Goal: Task Accomplishment & Management: Manage account settings

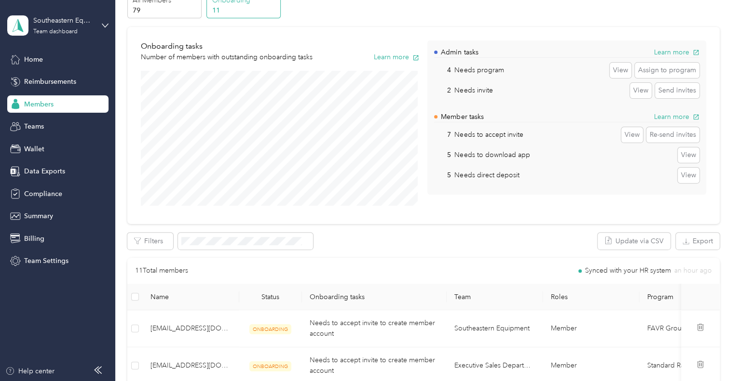
scroll to position [50, 0]
click at [160, 17] on div "All Members 79" at bounding box center [164, 6] width 74 height 27
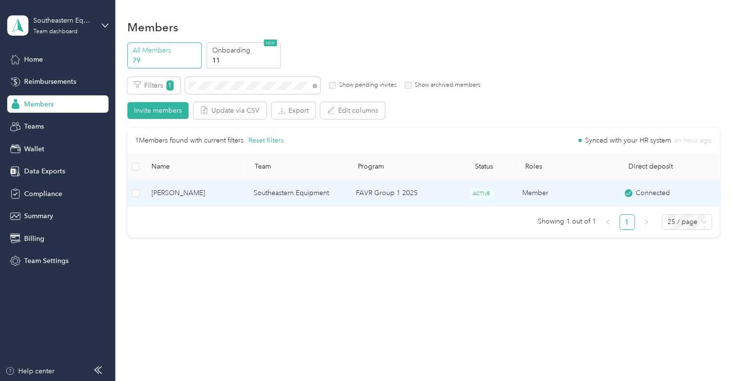
click at [188, 189] on span "[PERSON_NAME]" at bounding box center [194, 193] width 87 height 11
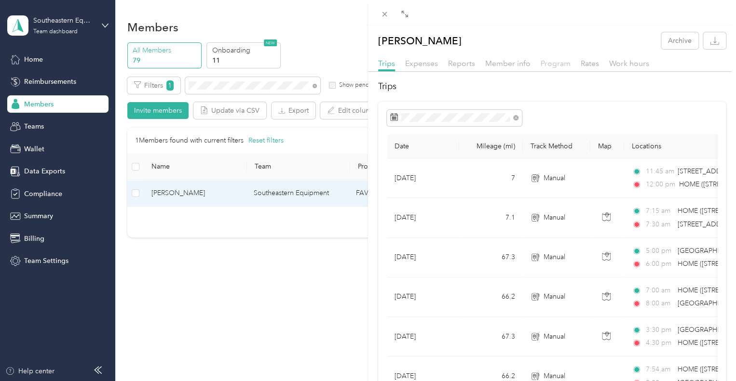
click at [549, 63] on span "Program" at bounding box center [555, 63] width 30 height 9
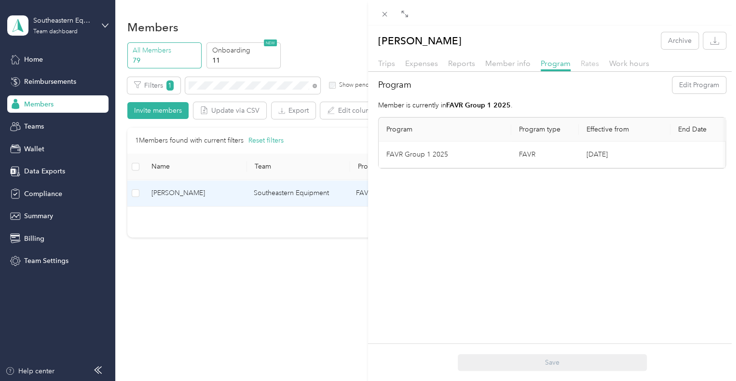
click at [589, 63] on span "Rates" at bounding box center [589, 63] width 18 height 9
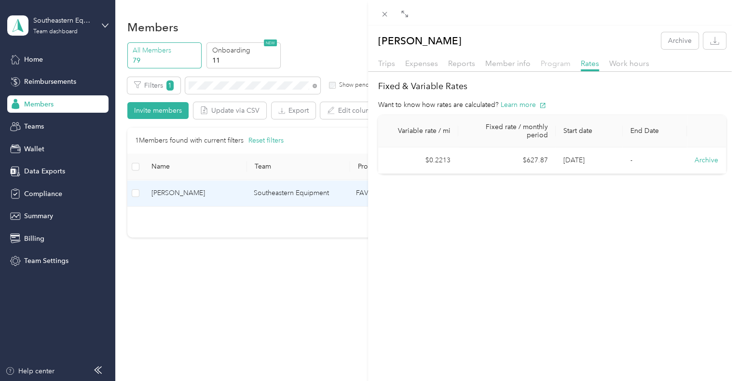
click at [559, 67] on span "Program" at bounding box center [555, 63] width 30 height 9
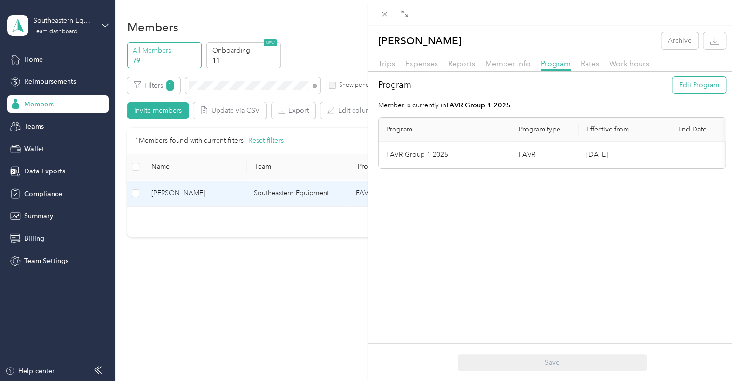
click at [691, 89] on button "Edit Program" at bounding box center [699, 85] width 54 height 17
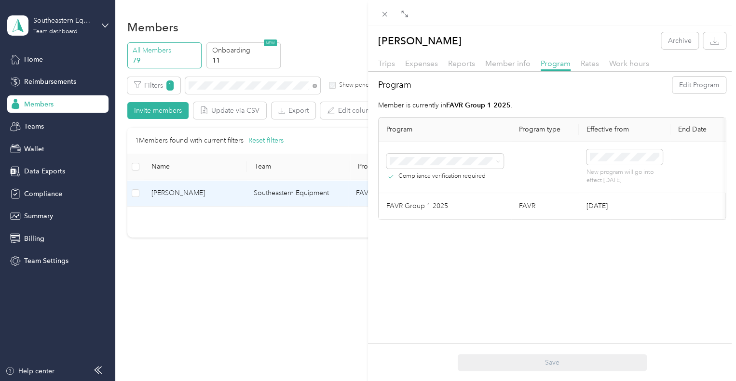
click at [453, 275] on li "FAVR Group 3 2025 (FAVR)" at bounding box center [444, 271] width 117 height 17
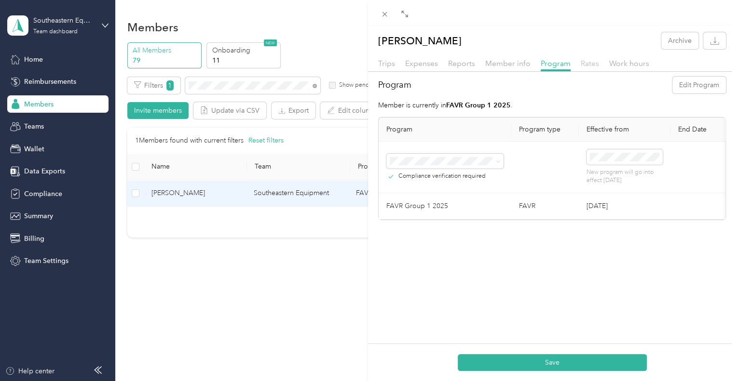
click at [584, 63] on span "Rates" at bounding box center [589, 63] width 18 height 9
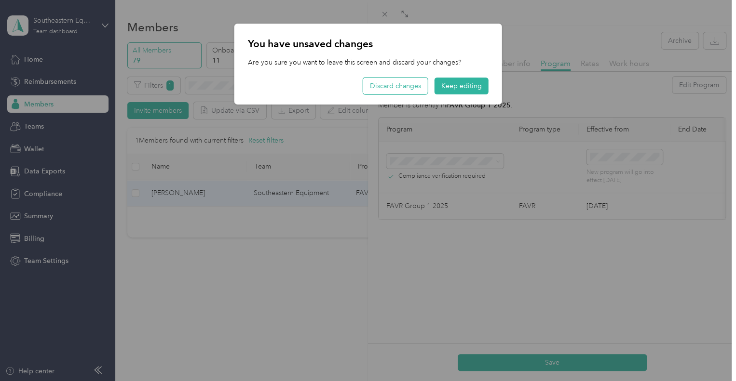
click at [427, 85] on button "Discard changes" at bounding box center [395, 86] width 65 height 17
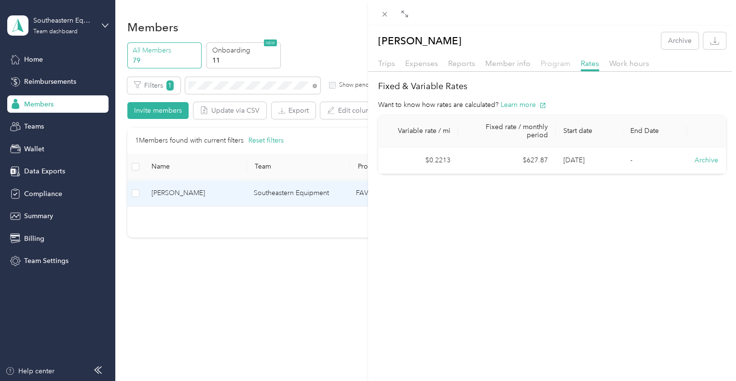
click at [553, 64] on span "Program" at bounding box center [555, 63] width 30 height 9
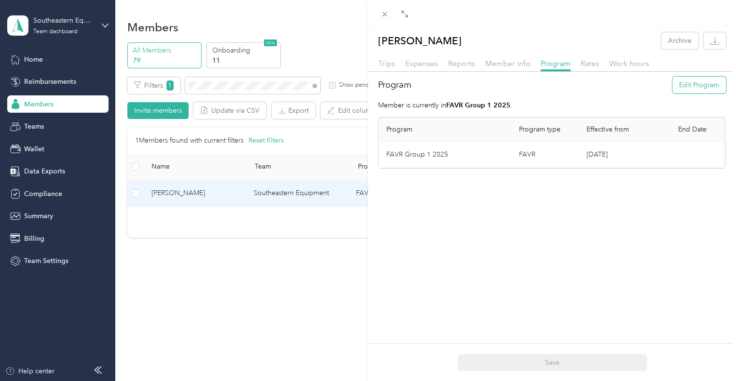
click at [691, 88] on button "Edit Program" at bounding box center [699, 85] width 54 height 17
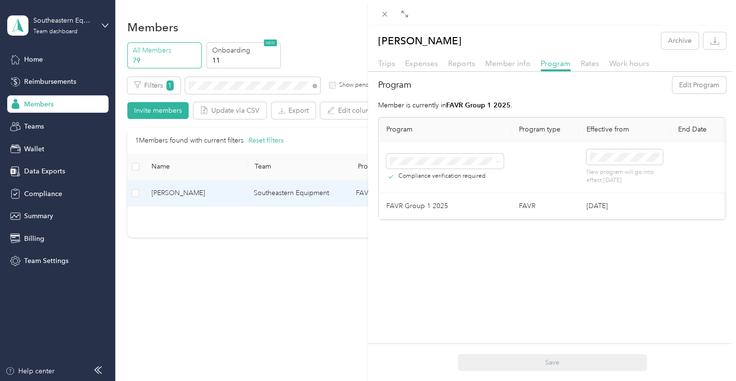
click at [462, 273] on div "FAVR Group 3 2025 (FAVR)" at bounding box center [445, 271] width 104 height 10
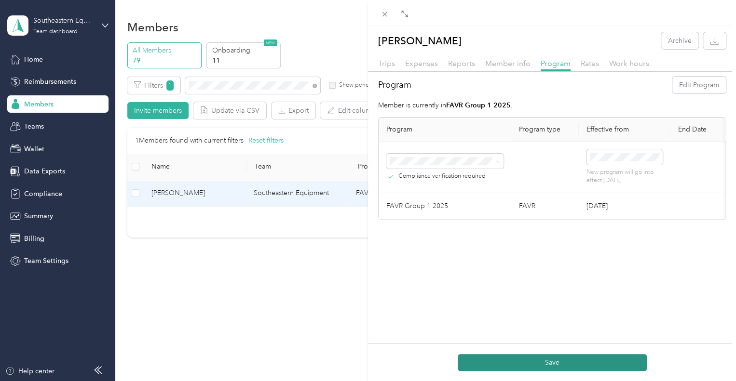
click at [580, 363] on button "Save" at bounding box center [551, 362] width 189 height 17
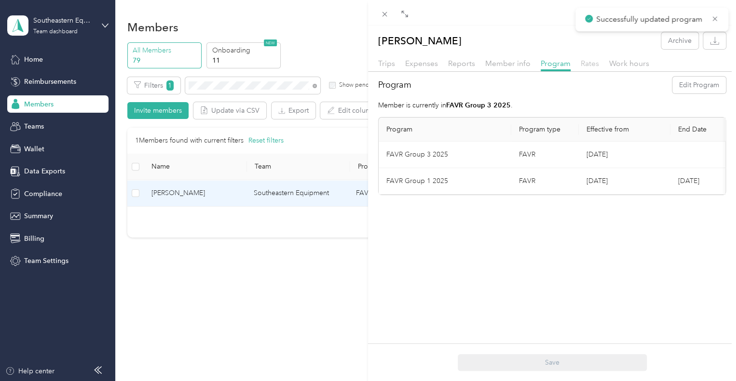
click at [587, 59] on span "Rates" at bounding box center [589, 63] width 18 height 9
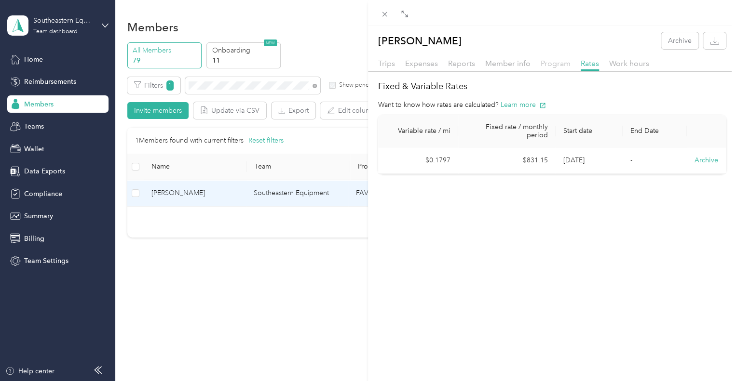
click at [555, 63] on span "Program" at bounding box center [555, 63] width 30 height 9
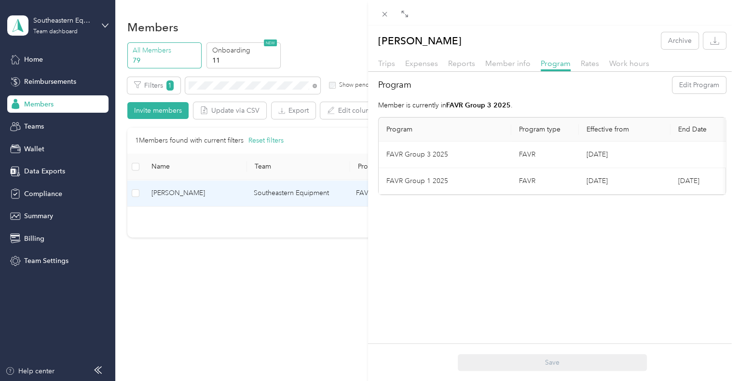
scroll to position [0, 104]
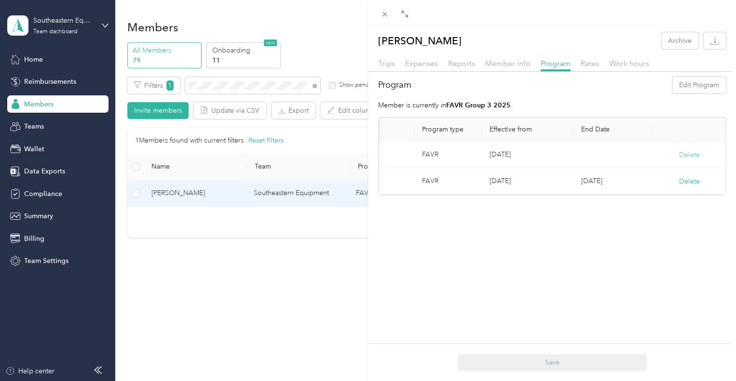
click at [679, 154] on button "Delete" at bounding box center [689, 155] width 21 height 10
click at [638, 159] on button "Yes" at bounding box center [634, 160] width 19 height 15
click at [688, 86] on button "Edit Program" at bounding box center [699, 85] width 54 height 17
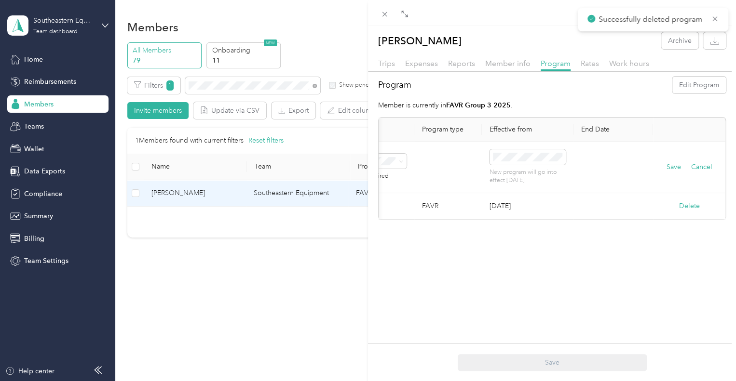
scroll to position [0, 0]
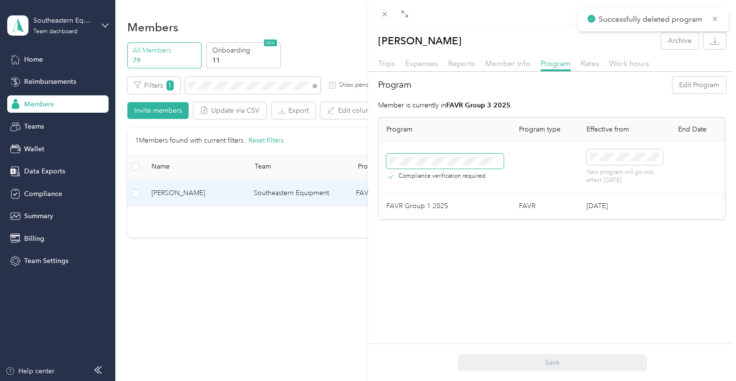
click at [442, 155] on span at bounding box center [444, 161] width 117 height 15
click at [471, 254] on span "FAVR Group 2 2025 (FAVR)" at bounding box center [435, 255] width 84 height 8
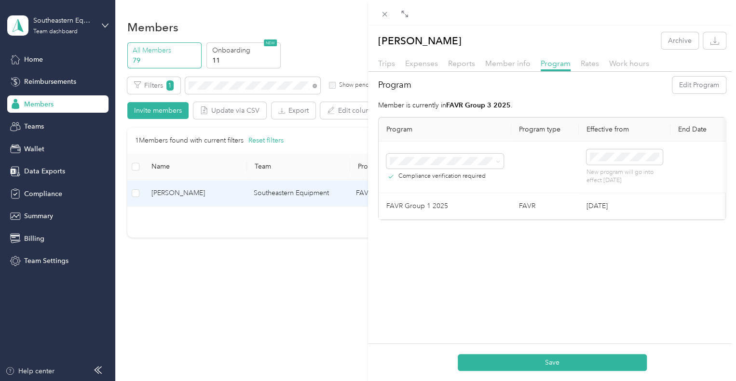
scroll to position [0, 104]
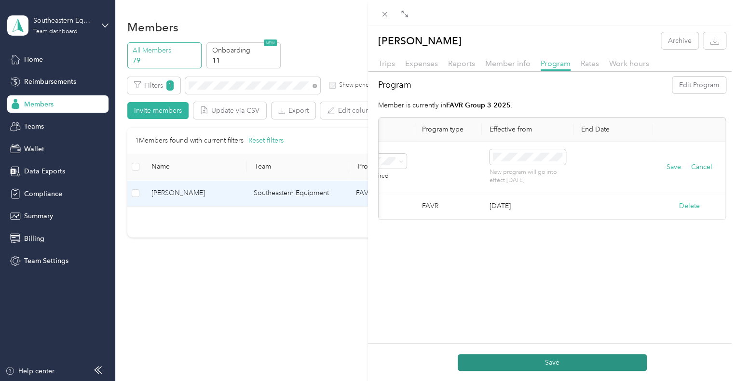
click at [598, 360] on button "Save" at bounding box center [551, 362] width 189 height 17
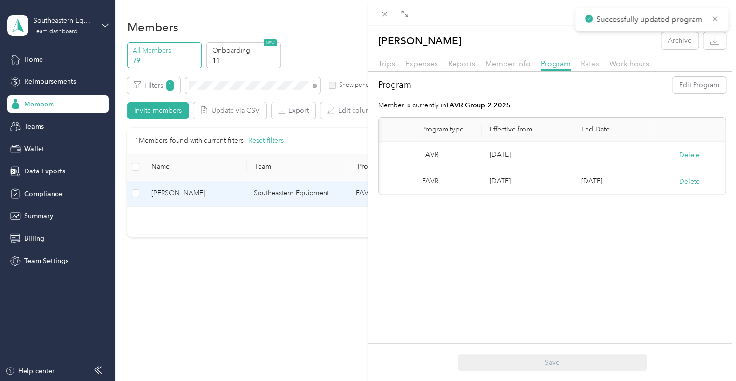
click at [584, 65] on span "Rates" at bounding box center [589, 63] width 18 height 9
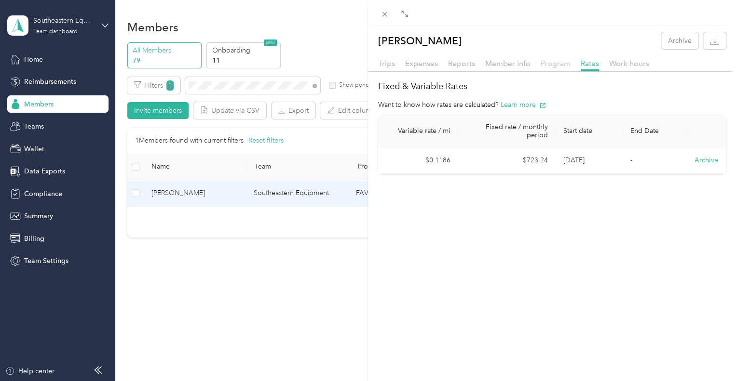
click at [563, 67] on span "Program" at bounding box center [555, 63] width 30 height 9
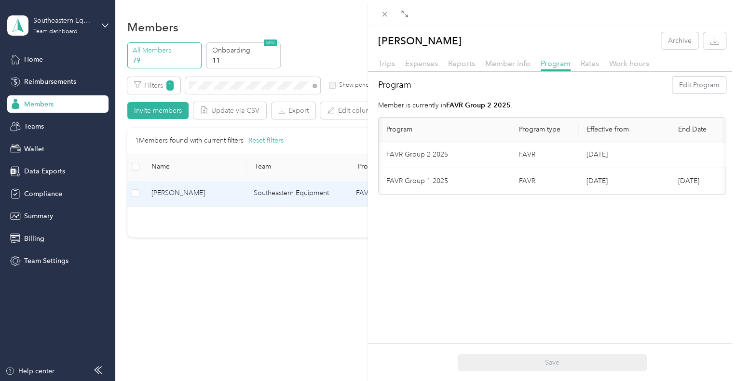
scroll to position [0, 104]
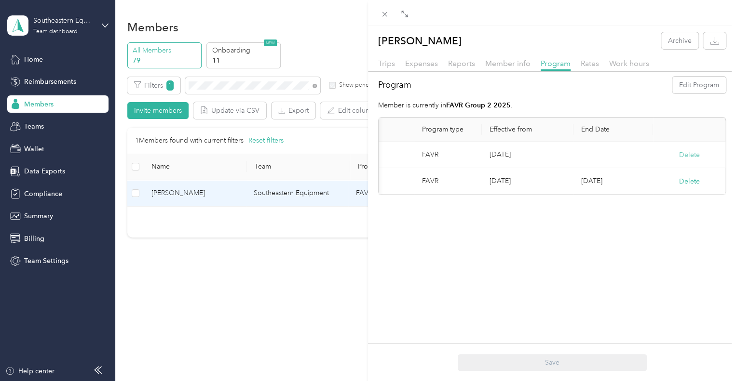
click at [688, 152] on button "Delete" at bounding box center [689, 155] width 21 height 10
click at [632, 165] on button "Yes" at bounding box center [634, 160] width 19 height 15
click at [683, 88] on button "Edit Program" at bounding box center [699, 85] width 54 height 17
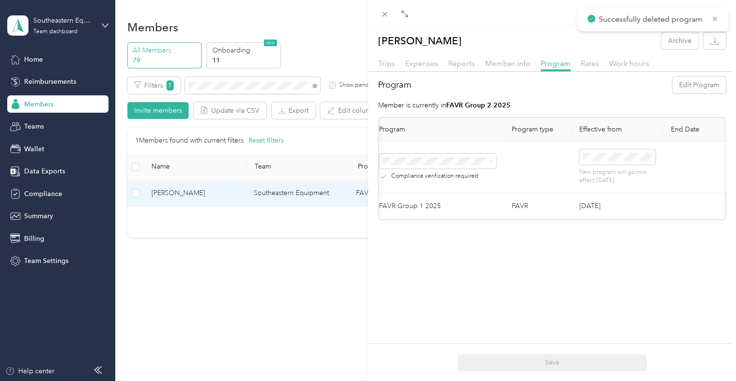
scroll to position [0, 3]
click at [467, 268] on div "FAVR Group 3 2025 (FAVR)" at bounding box center [441, 272] width 104 height 10
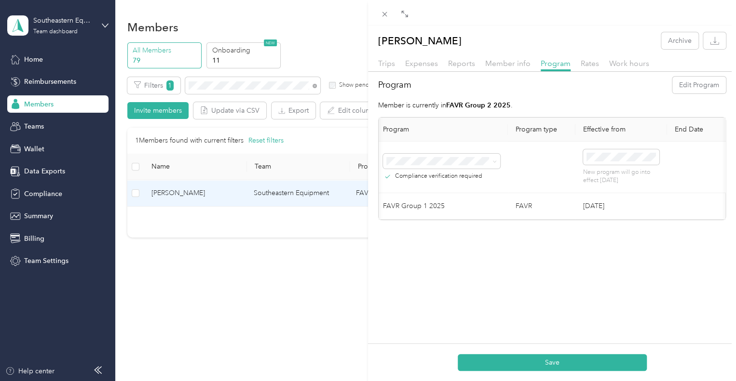
scroll to position [0, 104]
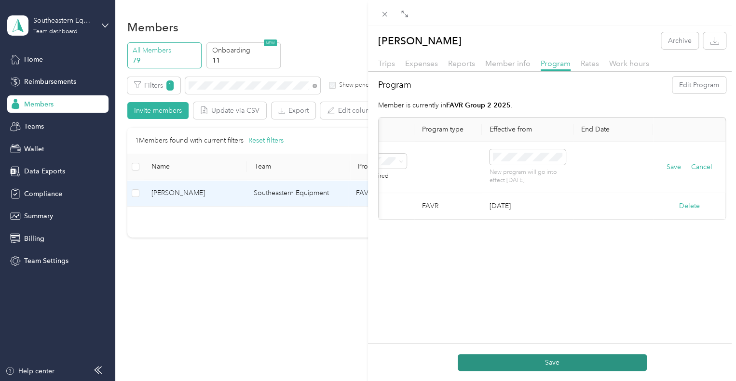
click at [570, 362] on button "Save" at bounding box center [551, 362] width 189 height 17
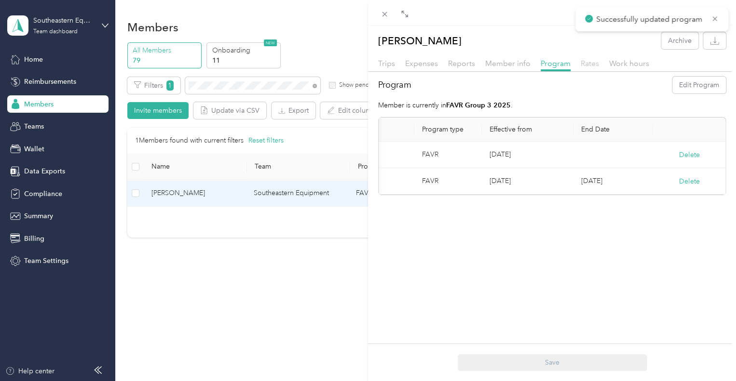
click at [590, 63] on span "Rates" at bounding box center [589, 63] width 18 height 9
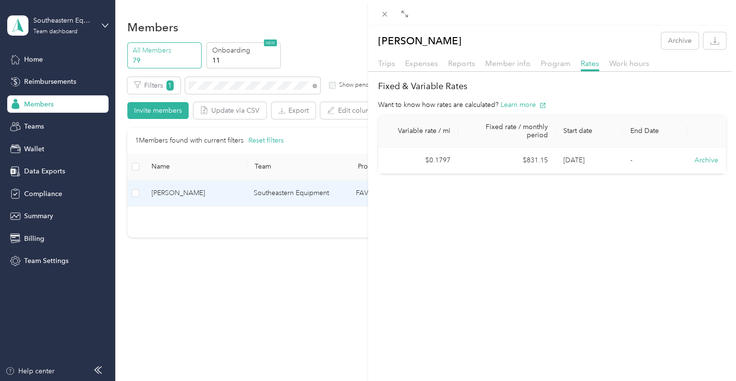
click at [688, 93] on h2 "Fixed & Variable Rates" at bounding box center [552, 86] width 348 height 13
click at [458, 60] on span "Reports" at bounding box center [461, 63] width 27 height 9
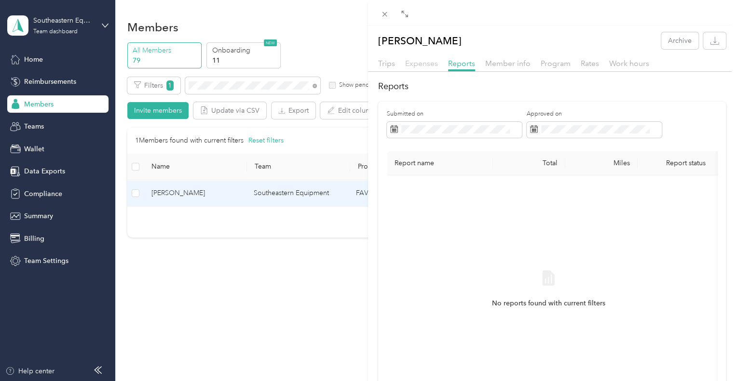
click at [418, 63] on span "Expenses" at bounding box center [421, 63] width 33 height 9
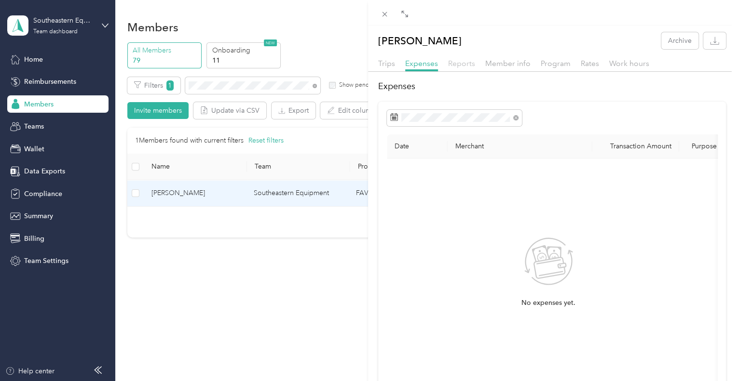
click at [459, 63] on span "Reports" at bounding box center [461, 63] width 27 height 9
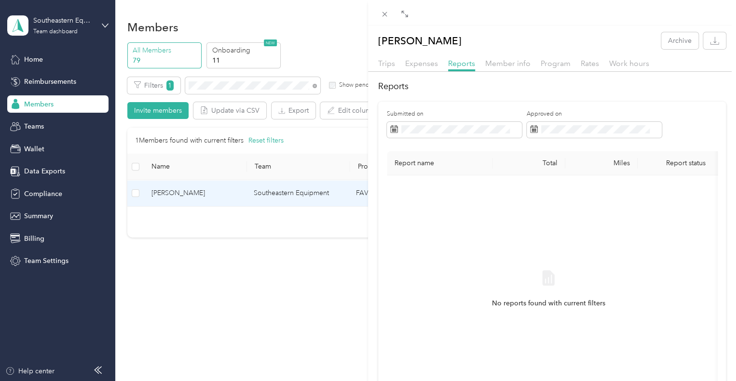
click at [389, 19] on div "Close" at bounding box center [385, 27] width 24 height 17
click at [384, 15] on icon at bounding box center [384, 14] width 8 height 8
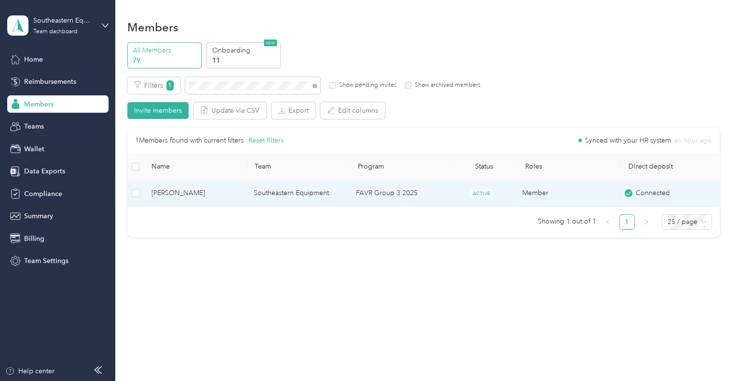
click at [233, 198] on span "[PERSON_NAME]" at bounding box center [194, 193] width 87 height 11
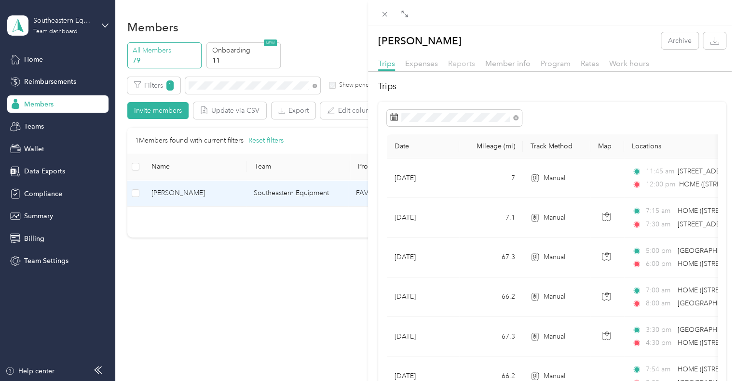
click at [450, 61] on span "Reports" at bounding box center [461, 63] width 27 height 9
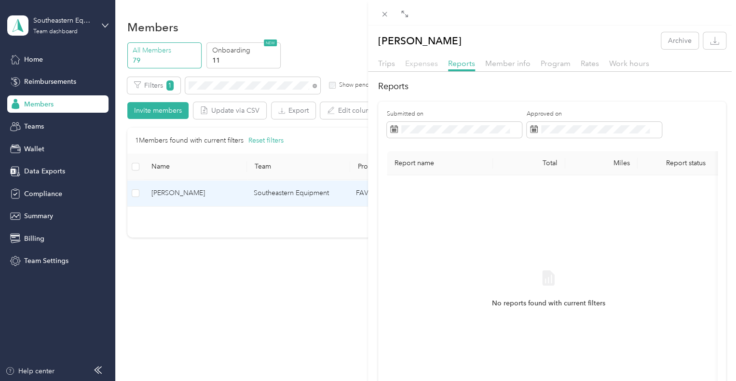
click at [434, 65] on span "Expenses" at bounding box center [421, 63] width 33 height 9
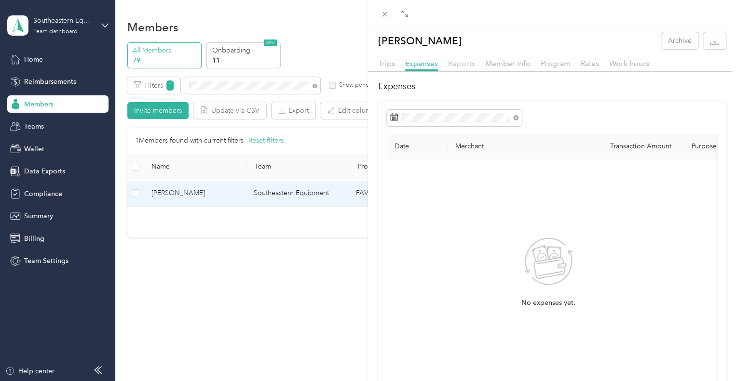
click at [467, 64] on span "Reports" at bounding box center [461, 63] width 27 height 9
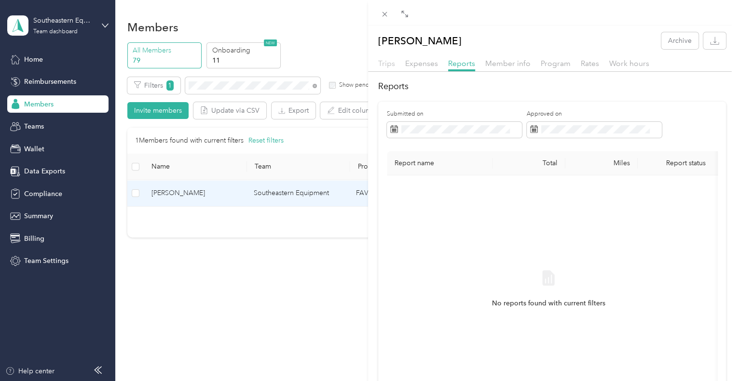
click at [389, 63] on span "Trips" at bounding box center [386, 63] width 17 height 9
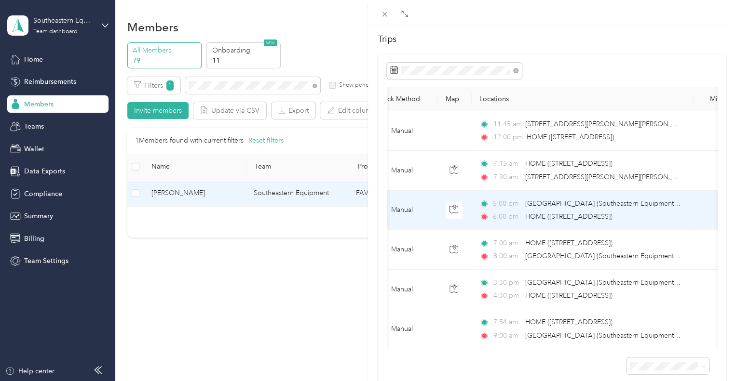
scroll to position [48, 0]
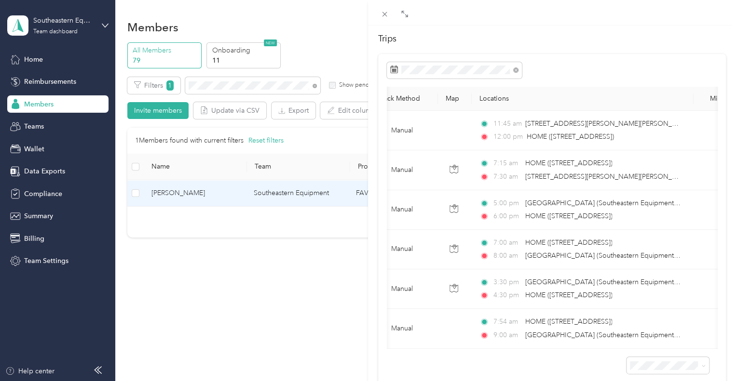
click at [308, 258] on div "[PERSON_NAME] Archive Trips Expenses Reports Member info Program Rates Work hou…" at bounding box center [368, 190] width 736 height 381
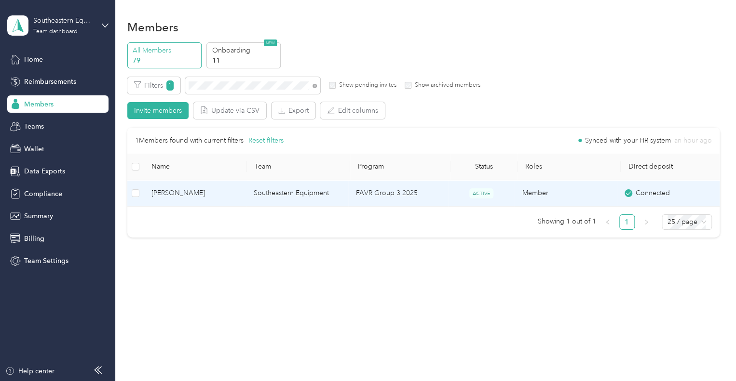
click at [199, 204] on td "[PERSON_NAME]" at bounding box center [195, 193] width 102 height 27
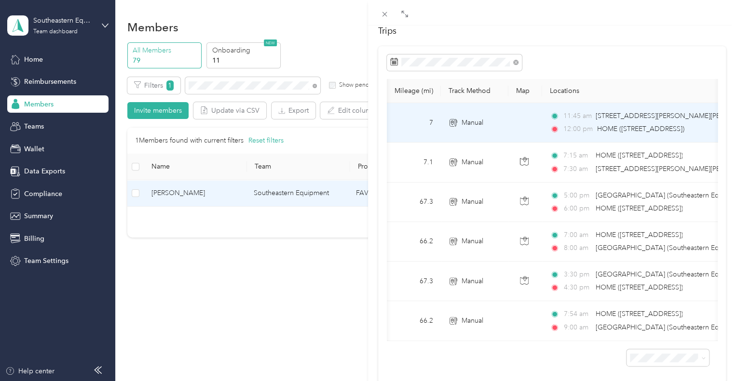
scroll to position [0, 107]
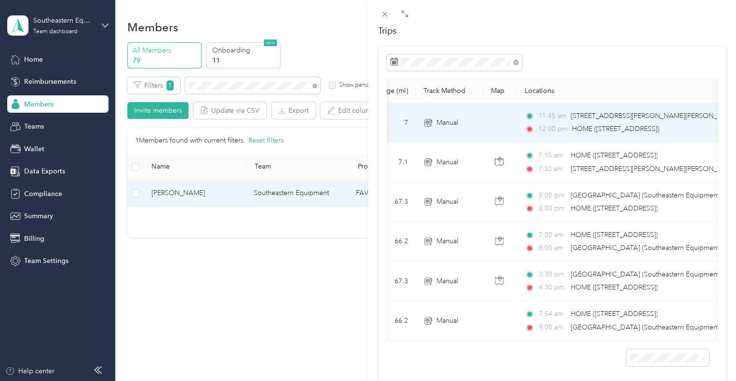
click at [437, 118] on span "Manual" at bounding box center [447, 123] width 22 height 11
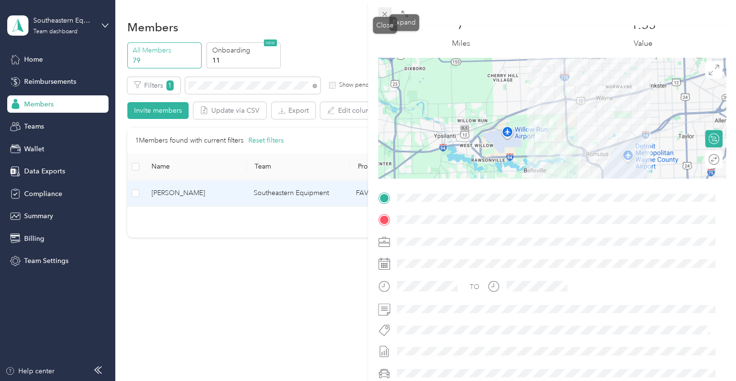
click at [384, 13] on icon at bounding box center [384, 14] width 8 height 8
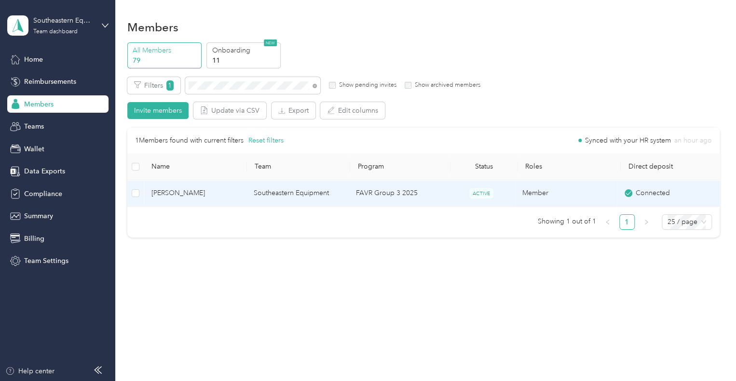
click at [228, 192] on span "[PERSON_NAME]" at bounding box center [194, 193] width 87 height 11
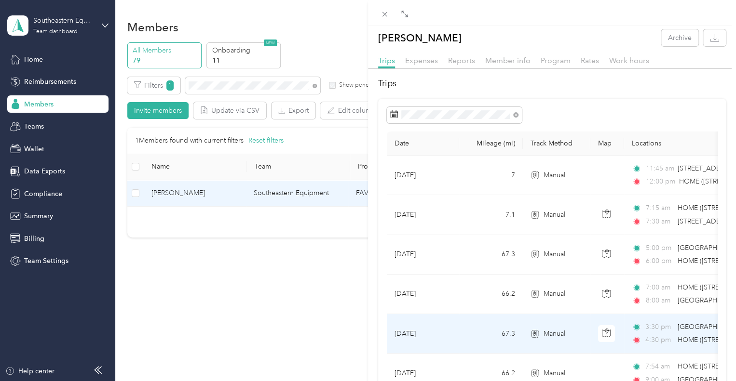
scroll to position [2, 0]
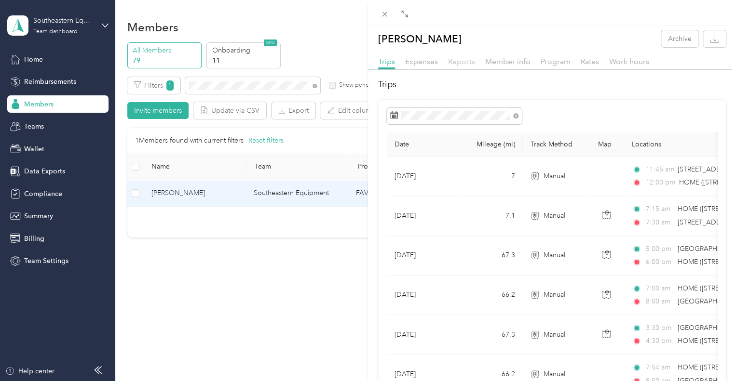
click at [458, 62] on span "Reports" at bounding box center [461, 61] width 27 height 9
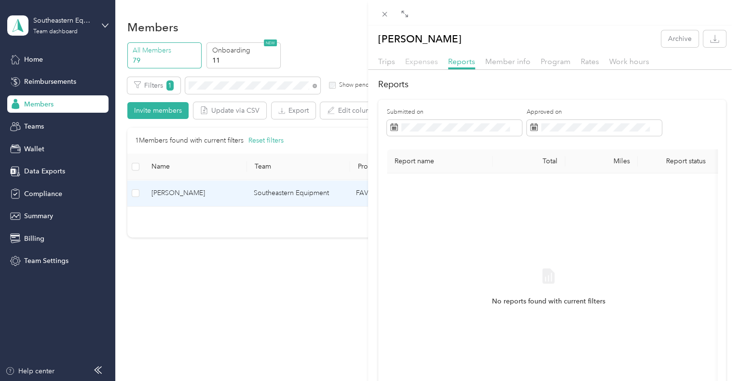
click at [424, 62] on span "Expenses" at bounding box center [421, 61] width 33 height 9
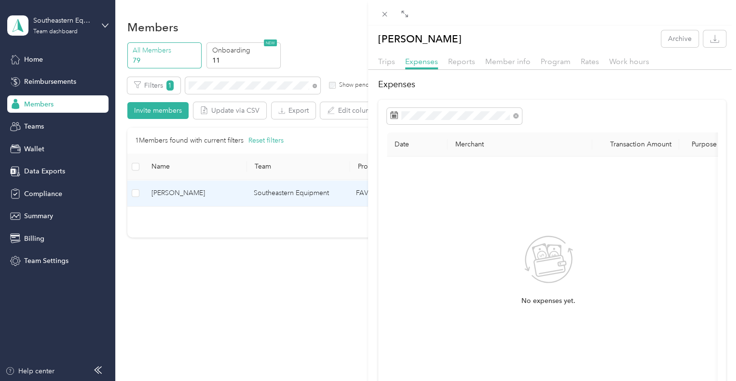
click at [694, 77] on div "Trips Expenses Reports Member info Program Rates Work hours Expenses Date Merch…" at bounding box center [552, 246] width 368 height 380
click at [503, 60] on span "Member info" at bounding box center [507, 61] width 45 height 9
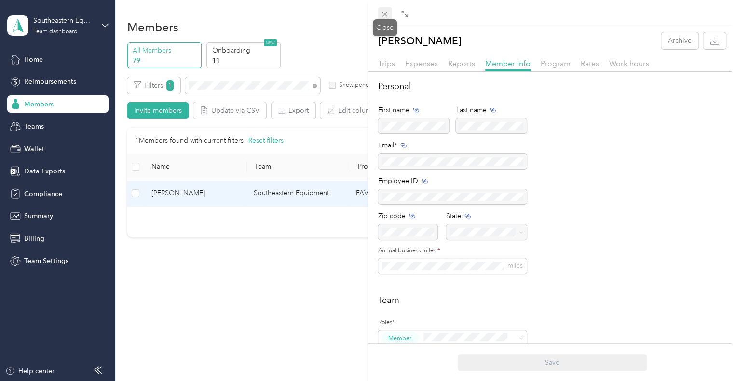
click at [380, 15] on icon at bounding box center [384, 14] width 8 height 8
